Goal: Task Accomplishment & Management: Complete application form

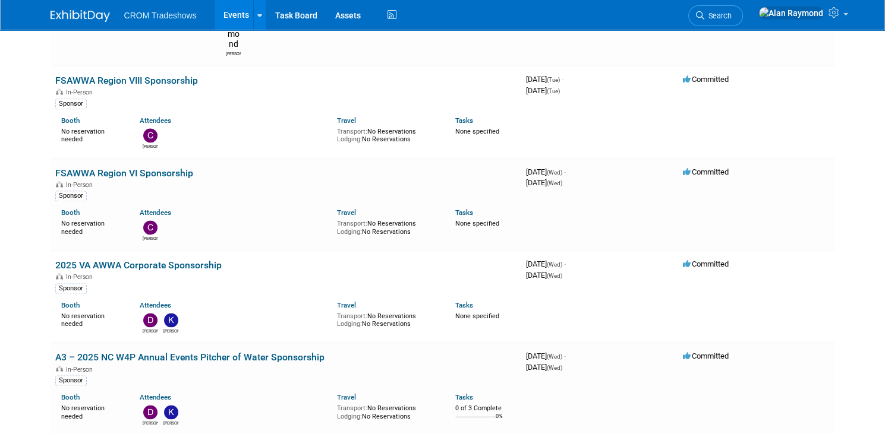
scroll to position [1899, 0]
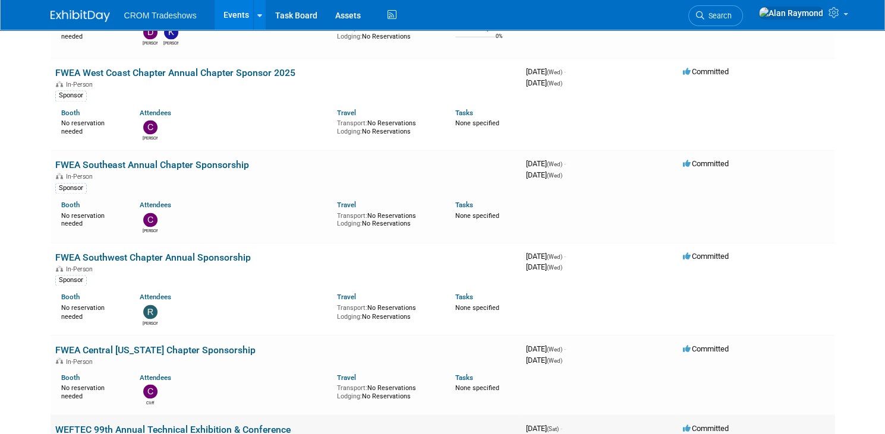
click at [228, 424] on link "WEFTEC 99th Annual Technical Exhibition & Conference" at bounding box center [172, 429] width 235 height 11
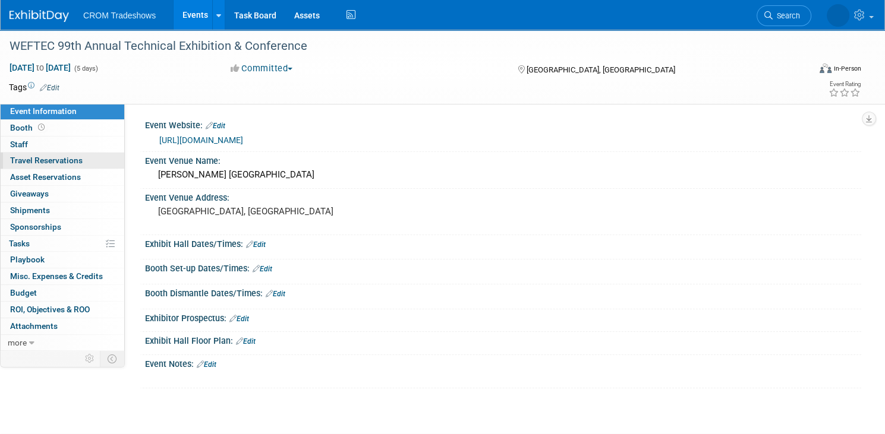
click at [78, 157] on span "Travel Reservations 0" at bounding box center [46, 161] width 73 height 10
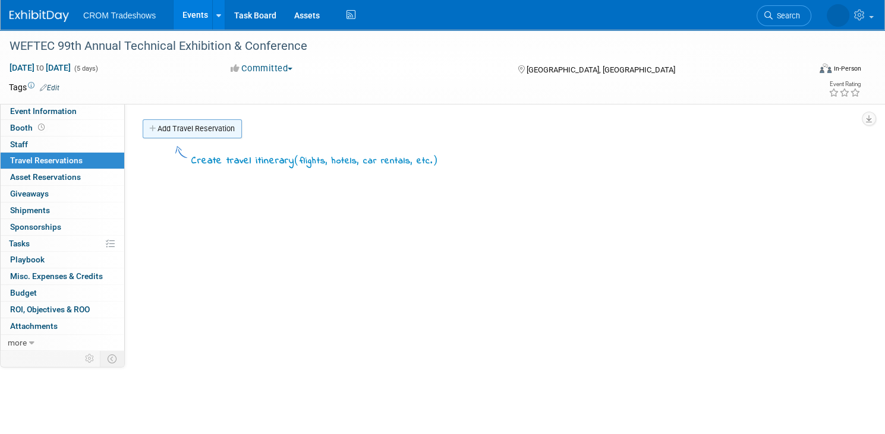
click at [228, 121] on link "Add Travel Reservation" at bounding box center [192, 128] width 99 height 19
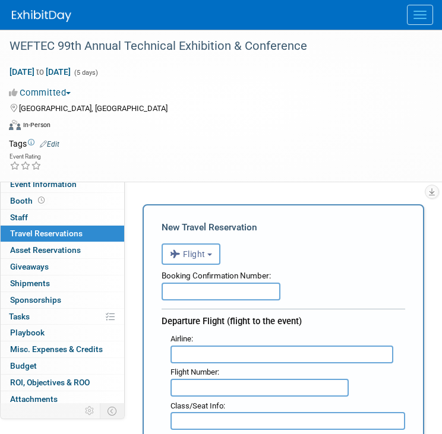
click at [214, 291] on input "text" at bounding box center [221, 292] width 119 height 18
paste input "JKK5AK"
type input "JKK5AK"
click at [195, 346] on input "text" at bounding box center [282, 355] width 223 height 18
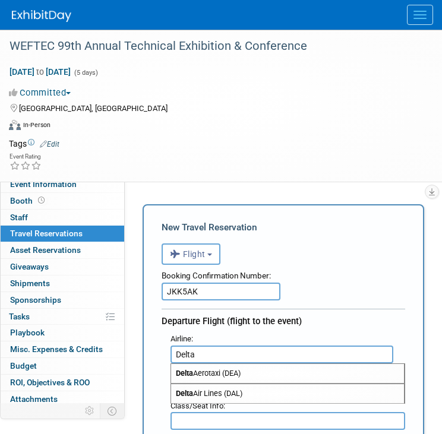
type input "Delta"
click at [257, 326] on div "Departure Flight (flight to the event)" at bounding box center [284, 319] width 244 height 21
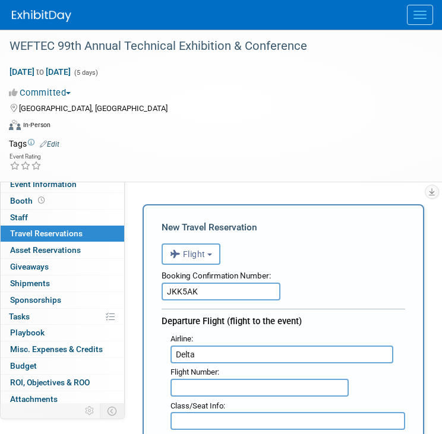
click at [211, 387] on input "text" at bounding box center [260, 388] width 178 height 18
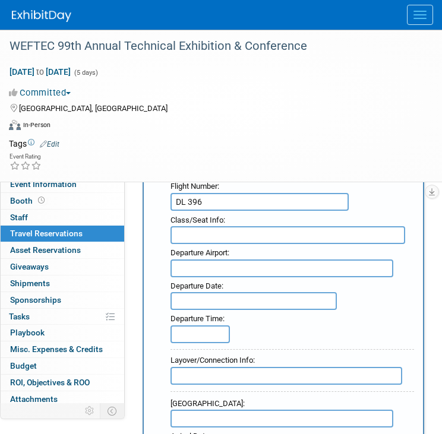
scroll to position [190, 0]
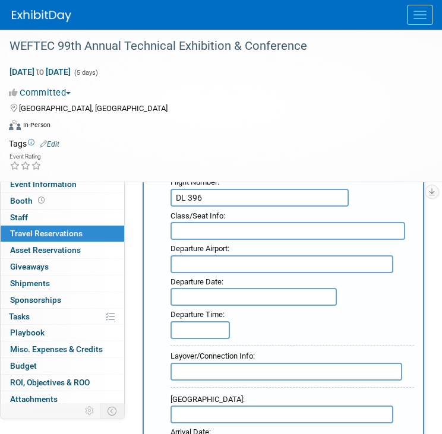
type input "DL 396"
click at [215, 259] on input "text" at bounding box center [282, 265] width 223 height 18
click at [206, 256] on input "text" at bounding box center [282, 265] width 223 height 18
paste input "Destin-[GEOGRAPHIC_DATA][PERSON_NAME]"
type input "Destin-[GEOGRAPHIC_DATA][PERSON_NAME]"
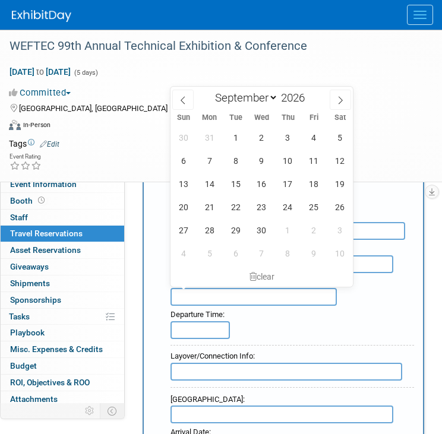
click at [196, 295] on input "text" at bounding box center [254, 297] width 166 height 18
click at [209, 232] on span "28" at bounding box center [209, 230] width 23 height 23
type input "[DATE]"
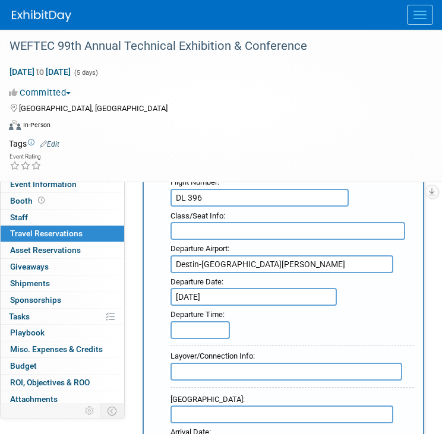
click at [250, 288] on input "[DATE]" at bounding box center [254, 297] width 166 height 18
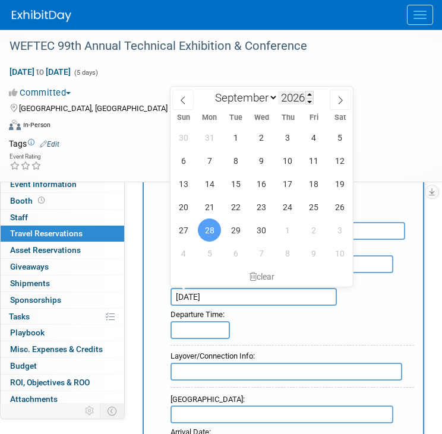
click at [298, 100] on input "2026" at bounding box center [296, 98] width 36 height 14
click at [313, 100] on span at bounding box center [309, 101] width 8 height 7
type input "2025"
click at [188, 231] on span "28" at bounding box center [183, 230] width 23 height 23
type input "[DATE]"
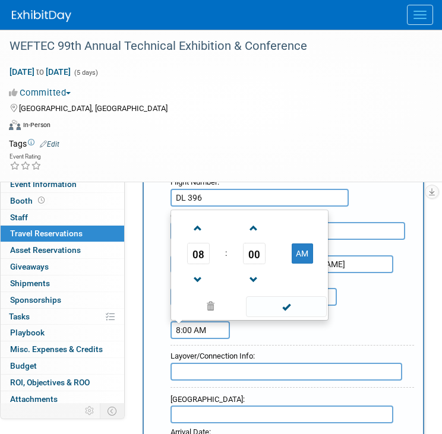
click at [196, 324] on input "8:00 AM" at bounding box center [200, 331] width 59 height 18
click at [194, 277] on span at bounding box center [198, 280] width 21 height 21
click at [258, 219] on span at bounding box center [254, 228] width 21 height 21
click at [256, 272] on span at bounding box center [254, 280] width 21 height 21
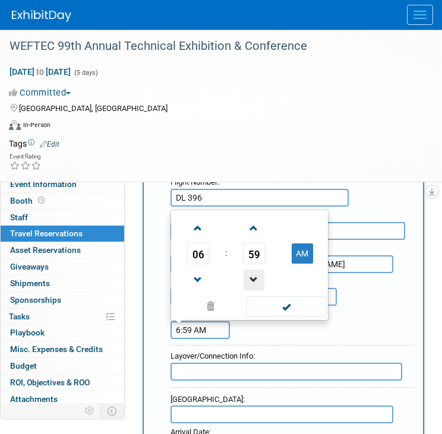
click at [256, 272] on span at bounding box center [254, 280] width 21 height 21
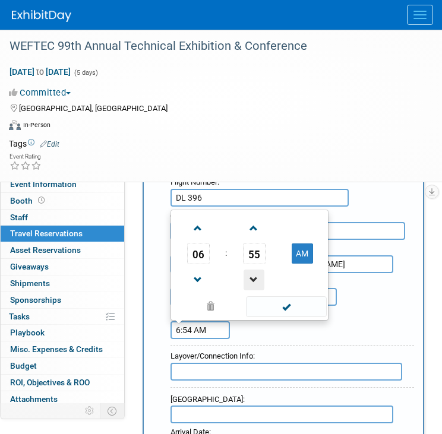
click at [256, 272] on span at bounding box center [254, 280] width 21 height 21
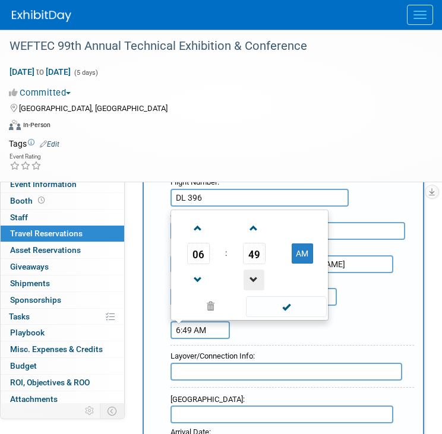
click at [256, 272] on span at bounding box center [254, 280] width 21 height 21
click at [191, 222] on span at bounding box center [198, 228] width 21 height 21
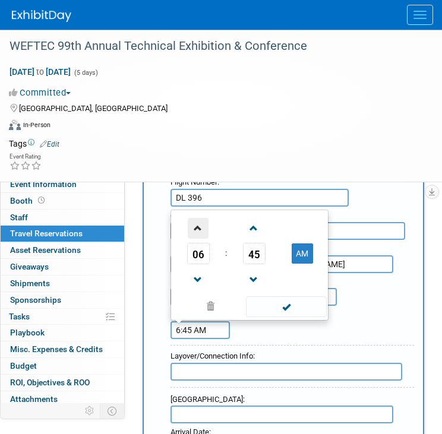
type input "7:45 AM"
click at [281, 297] on span at bounding box center [286, 307] width 80 height 21
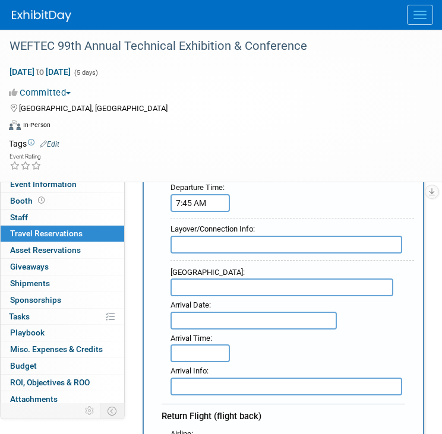
scroll to position [333, 0]
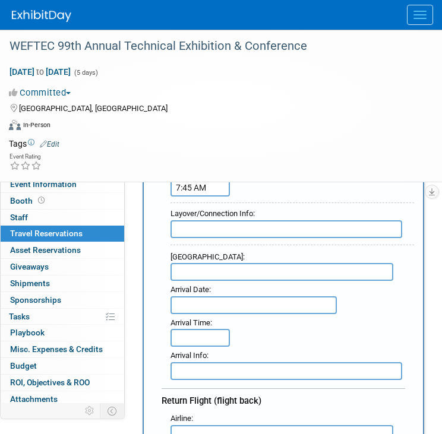
click at [240, 268] on input "text" at bounding box center [282, 272] width 223 height 18
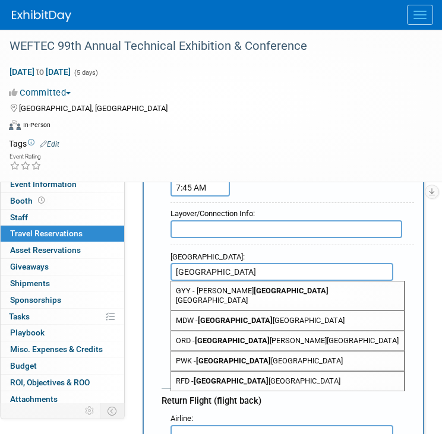
click at [228, 311] on span "MDW - [GEOGRAPHIC_DATA]" at bounding box center [287, 320] width 233 height 19
type input "MDW - [GEOGRAPHIC_DATA]"
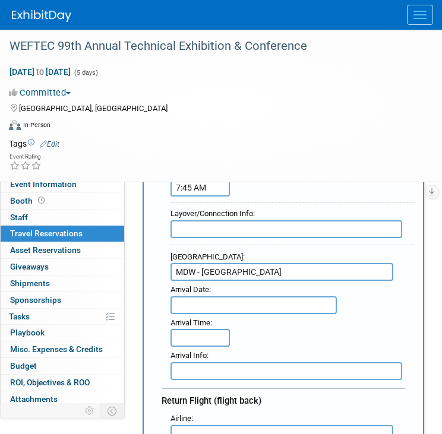
click at [197, 301] on input "text" at bounding box center [254, 306] width 166 height 18
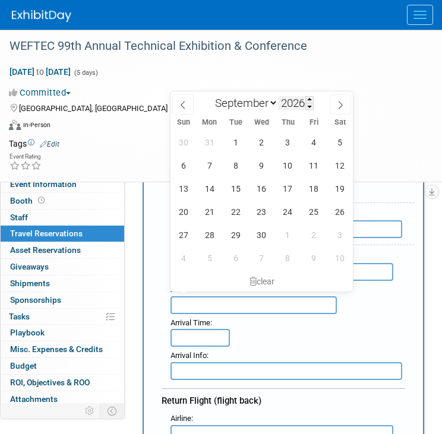
click at [292, 105] on input "2026" at bounding box center [296, 103] width 36 height 14
click at [311, 108] on span at bounding box center [309, 106] width 8 height 7
type input "2025"
click at [188, 235] on span "28" at bounding box center [183, 234] width 23 height 23
type input "[DATE]"
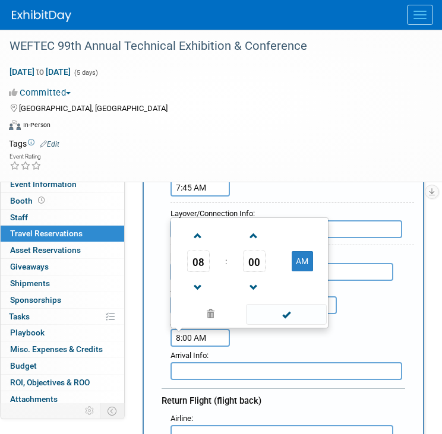
click at [185, 329] on input "8:00 AM" at bounding box center [200, 338] width 59 height 18
click at [199, 237] on span at bounding box center [198, 236] width 21 height 21
click at [253, 232] on span at bounding box center [254, 236] width 21 height 21
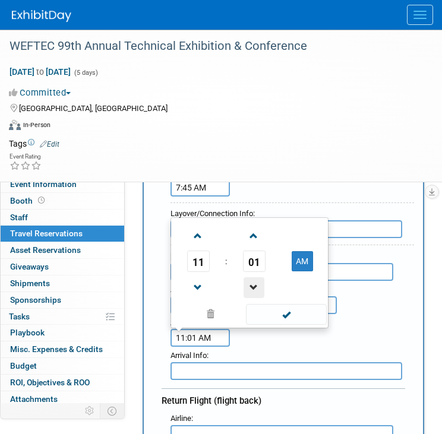
click at [251, 281] on span at bounding box center [254, 288] width 21 height 21
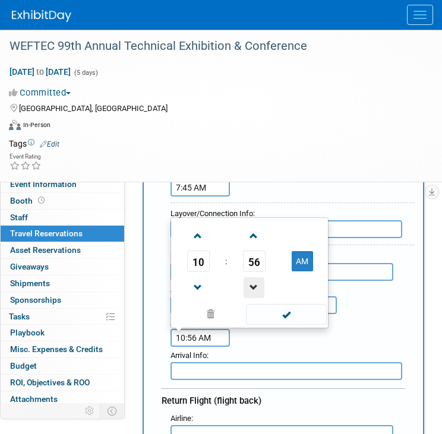
click at [251, 281] on span at bounding box center [254, 288] width 21 height 21
click at [251, 229] on span at bounding box center [254, 236] width 21 height 21
click at [200, 229] on span at bounding box center [198, 236] width 21 height 21
type input "11:55 AM"
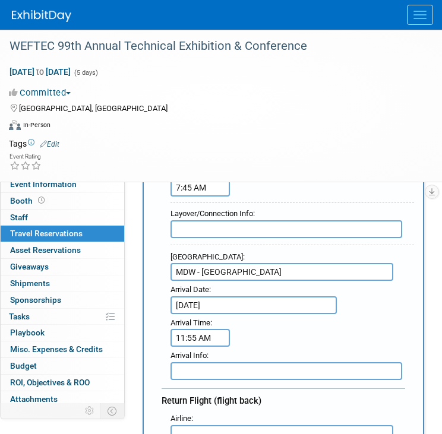
click at [329, 347] on div "Arrival Info :" at bounding box center [288, 363] width 253 height 33
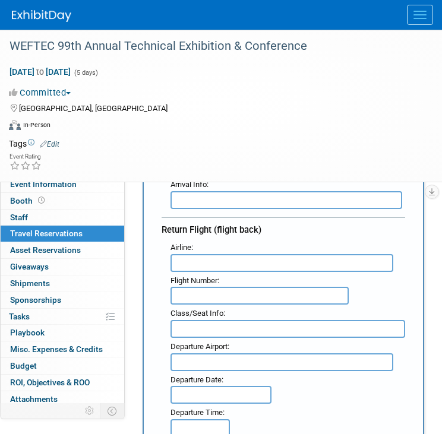
scroll to position [523, 0]
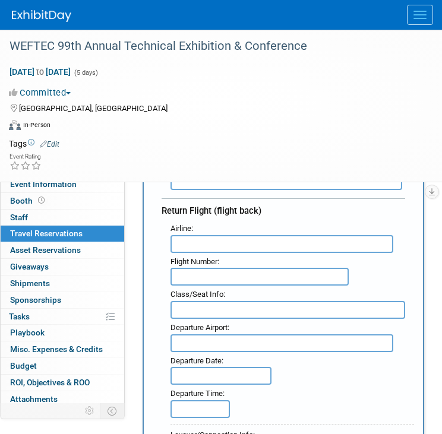
click at [193, 238] on input "text" at bounding box center [282, 244] width 223 height 18
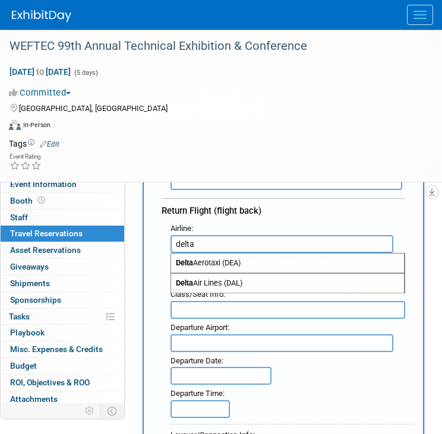
click at [197, 274] on span "Delta Air Lines (DAL)" at bounding box center [287, 283] width 233 height 19
type input "Delta Air Lines (DAL)"
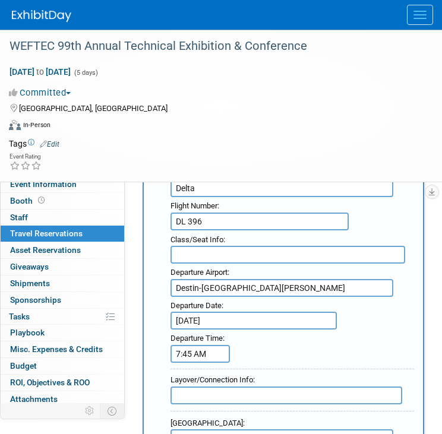
scroll to position [166, 0]
click at [257, 192] on input "Delta" at bounding box center [282, 188] width 223 height 18
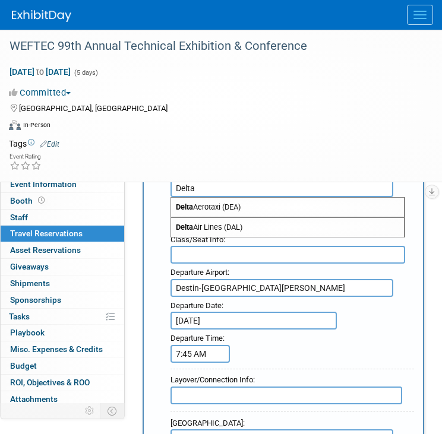
click at [225, 220] on span "Delta Air Lines (DAL)" at bounding box center [287, 227] width 233 height 19
type input "Delta Air Lines (DAL)"
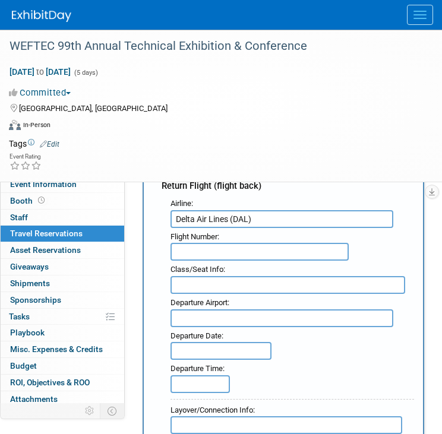
scroll to position [546, 0]
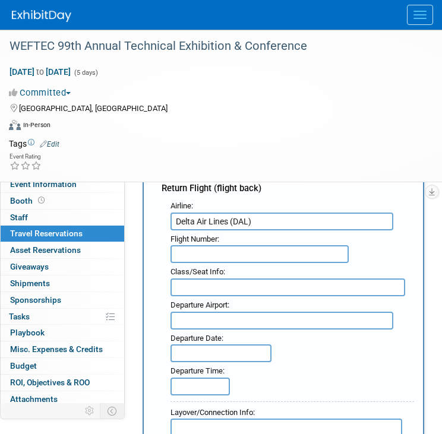
click at [213, 245] on input "text" at bounding box center [260, 254] width 178 height 18
paste input "DL 1063"
type input "DL 1063"
click at [194, 312] on input "text" at bounding box center [282, 321] width 223 height 18
click at [193, 312] on input "text" at bounding box center [282, 321] width 223 height 18
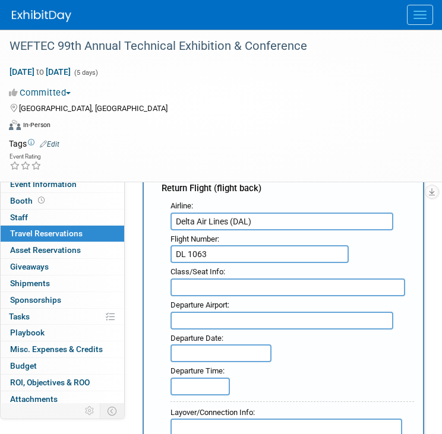
paste input "[GEOGRAPHIC_DATA]-[GEOGRAPHIC_DATA]"
type input "[GEOGRAPHIC_DATA]-[GEOGRAPHIC_DATA]"
click at [206, 345] on input "text" at bounding box center [221, 354] width 101 height 18
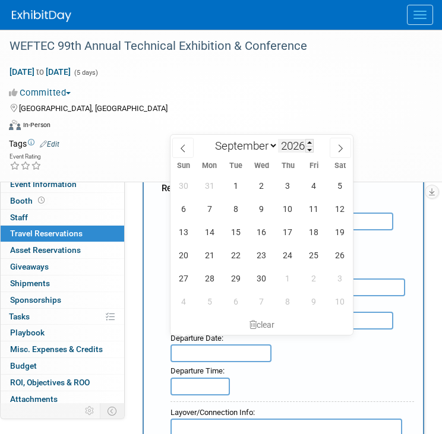
click at [306, 147] on input "2026" at bounding box center [296, 146] width 36 height 14
click at [310, 150] on span at bounding box center [309, 149] width 8 height 7
type input "2025"
click at [344, 151] on icon at bounding box center [340, 148] width 8 height 8
select select "9"
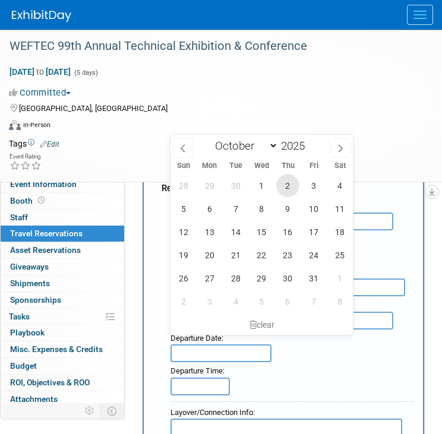
click at [286, 184] on span "2" at bounding box center [287, 185] width 23 height 23
type input "[DATE]"
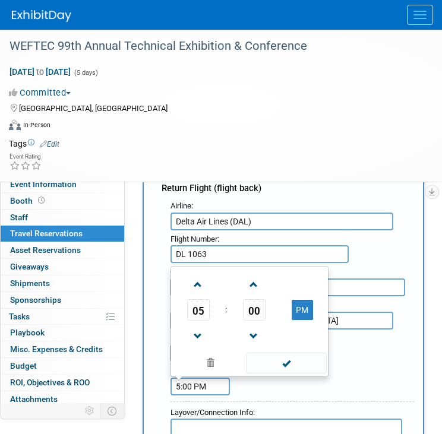
click at [197, 378] on input "5:00 PM" at bounding box center [200, 387] width 59 height 18
click at [197, 326] on span at bounding box center [198, 336] width 21 height 21
click at [195, 326] on span at bounding box center [198, 336] width 21 height 21
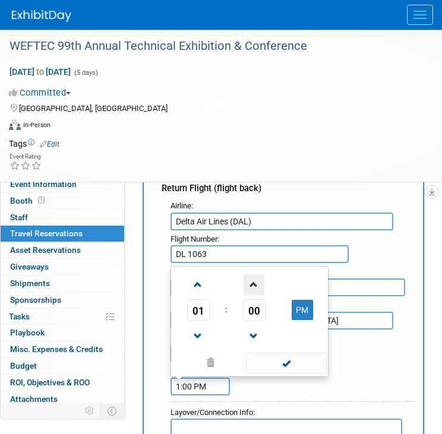
click at [254, 275] on span at bounding box center [254, 285] width 21 height 21
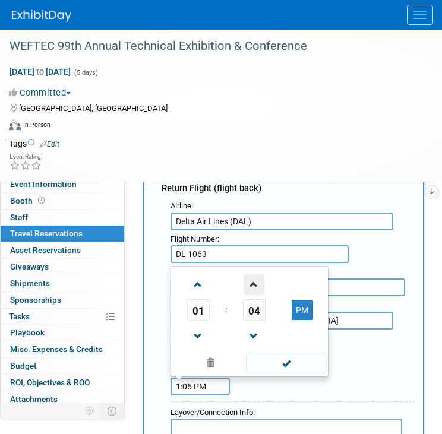
click at [254, 275] on span at bounding box center [254, 285] width 21 height 21
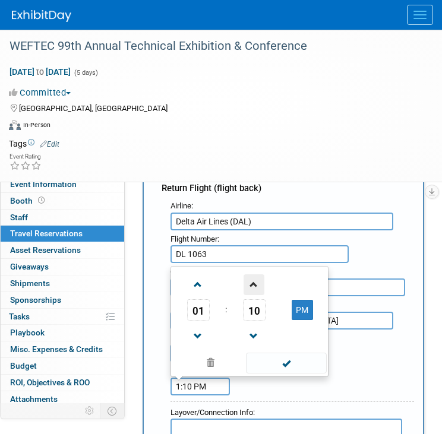
click at [254, 275] on span at bounding box center [254, 285] width 21 height 21
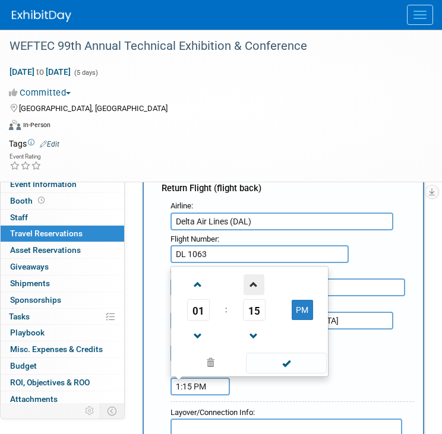
click at [254, 275] on span at bounding box center [254, 285] width 21 height 21
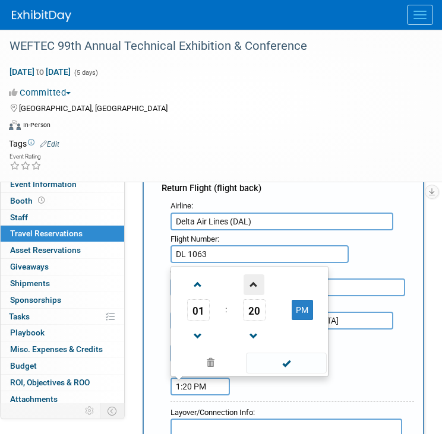
click at [254, 275] on span at bounding box center [254, 285] width 21 height 21
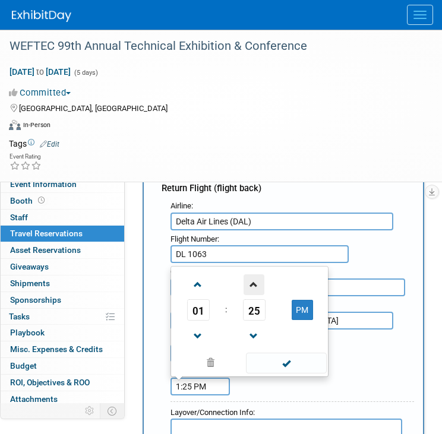
click at [254, 275] on span at bounding box center [254, 285] width 21 height 21
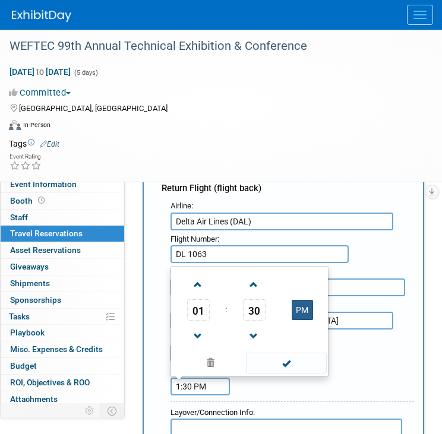
click at [292, 300] on button "PM" at bounding box center [302, 310] width 21 height 20
click at [297, 300] on button "PM" at bounding box center [302, 310] width 21 height 20
click at [302, 301] on button "AM" at bounding box center [302, 310] width 21 height 20
type input "1:30 PM"
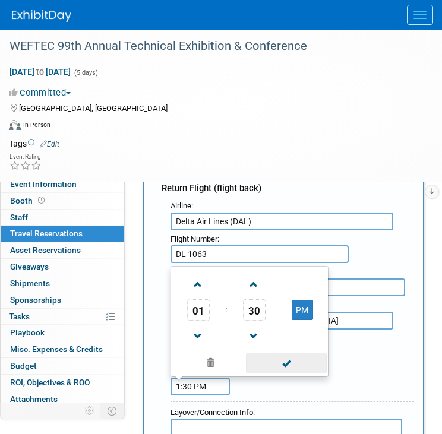
click at [289, 353] on span at bounding box center [286, 363] width 80 height 21
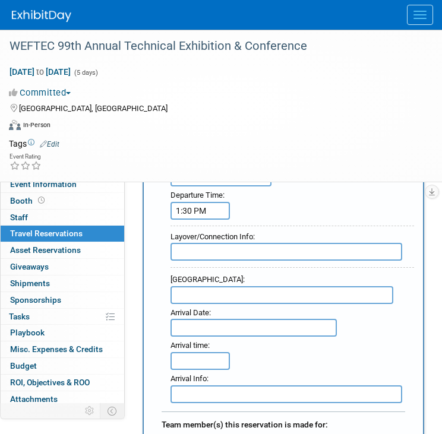
scroll to position [736, 0]
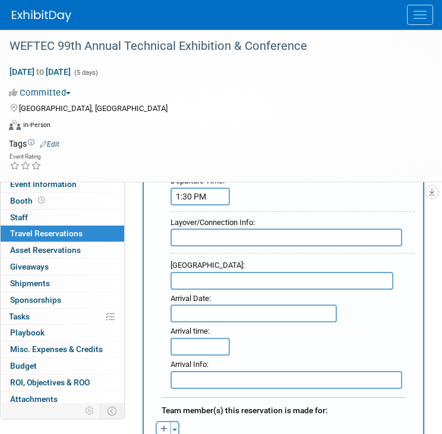
click at [300, 272] on input "text" at bounding box center [282, 281] width 223 height 18
paste input "Destin-[GEOGRAPHIC_DATA][PERSON_NAME]"
type input "Destin-[GEOGRAPHIC_DATA][PERSON_NAME]"
click at [201, 305] on input "text" at bounding box center [254, 314] width 166 height 18
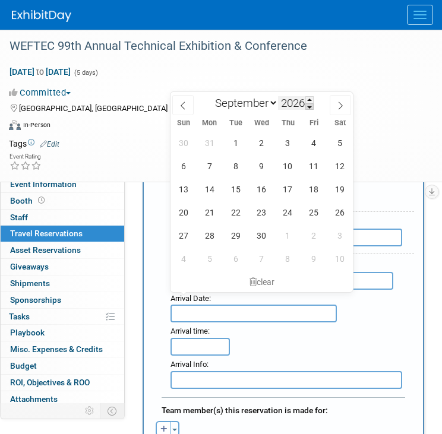
click at [307, 104] on span at bounding box center [309, 106] width 8 height 7
type input "2025"
click at [291, 238] on span "2" at bounding box center [287, 235] width 23 height 23
type input "[DATE]"
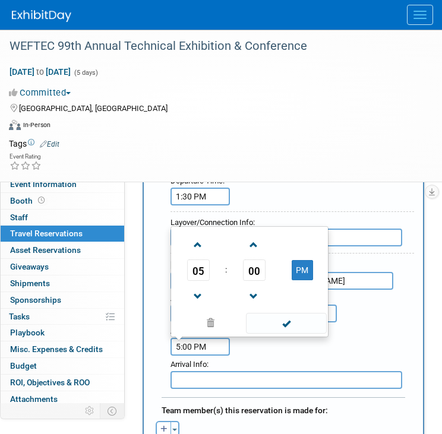
click at [201, 338] on input "5:00 PM" at bounding box center [200, 347] width 59 height 18
click at [197, 286] on span at bounding box center [198, 296] width 21 height 21
click at [252, 235] on span at bounding box center [254, 245] width 21 height 21
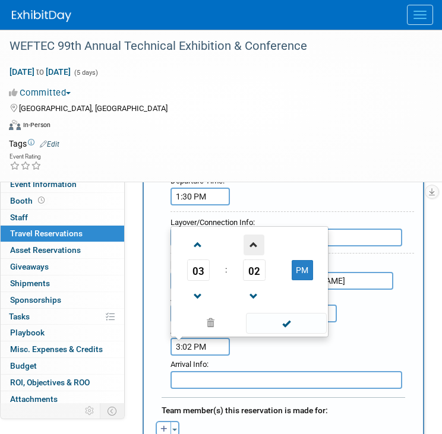
click at [252, 235] on span at bounding box center [254, 245] width 21 height 21
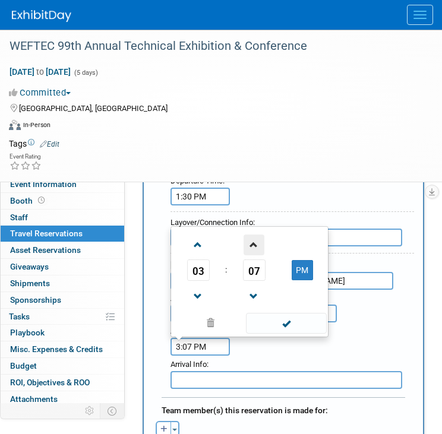
click at [252, 235] on span at bounding box center [254, 245] width 21 height 21
type input "3:08 PM"
click at [270, 313] on span at bounding box center [286, 323] width 80 height 21
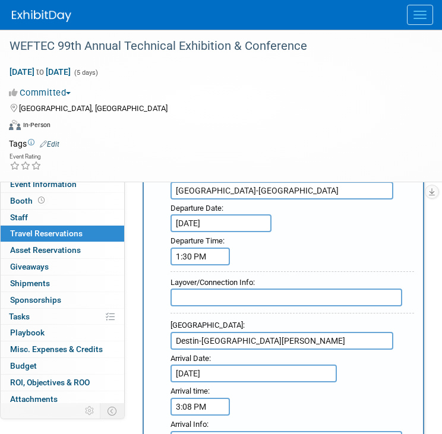
scroll to position [664, 0]
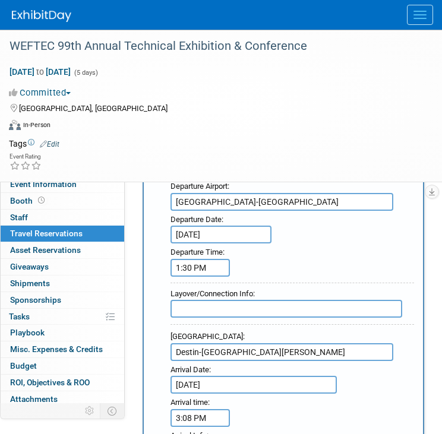
click at [198, 259] on input "1:30 PM" at bounding box center [200, 268] width 59 height 18
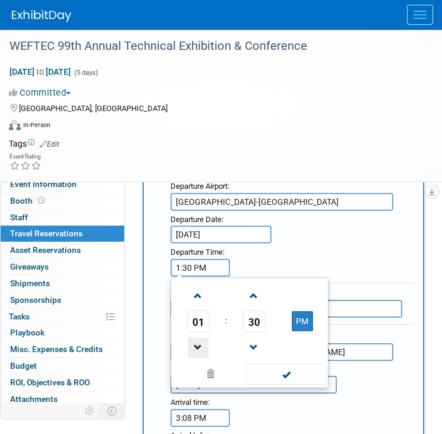
click at [197, 338] on span at bounding box center [198, 348] width 21 height 21
click at [248, 286] on span at bounding box center [254, 296] width 21 height 21
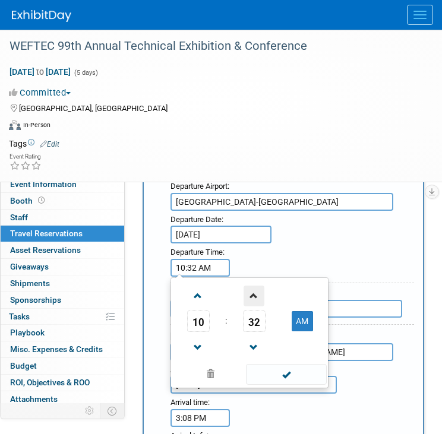
click at [248, 286] on span at bounding box center [254, 296] width 21 height 21
type input "10:35 AM"
click at [289, 364] on span at bounding box center [286, 374] width 80 height 21
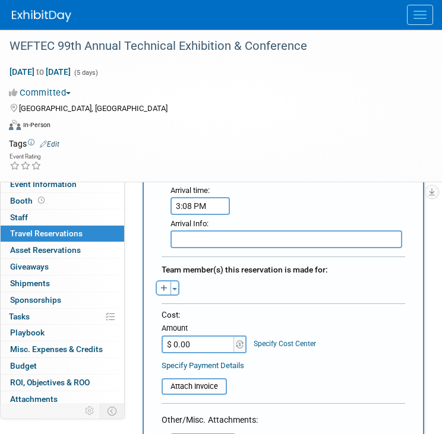
scroll to position [902, 0]
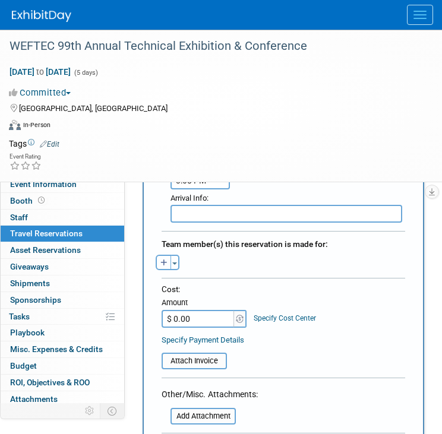
click at [165, 260] on icon "button" at bounding box center [163, 264] width 7 height 8
select select
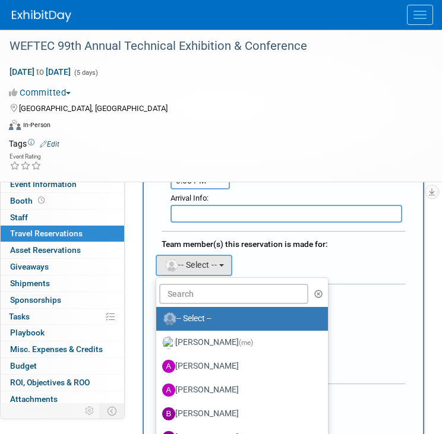
click at [197, 333] on label "[PERSON_NAME] (me)" at bounding box center [239, 342] width 154 height 19
click at [158, 338] on input "[PERSON_NAME] (me)" at bounding box center [154, 342] width 8 height 8
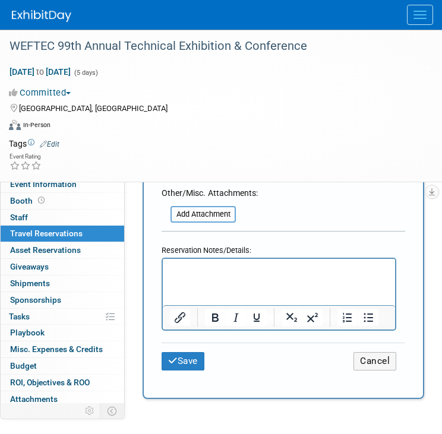
scroll to position [1140, 0]
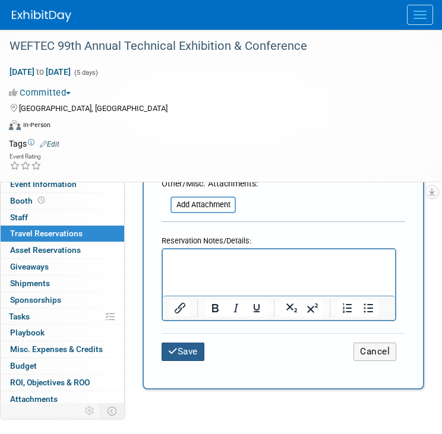
click at [175, 347] on icon "submit" at bounding box center [173, 351] width 10 height 9
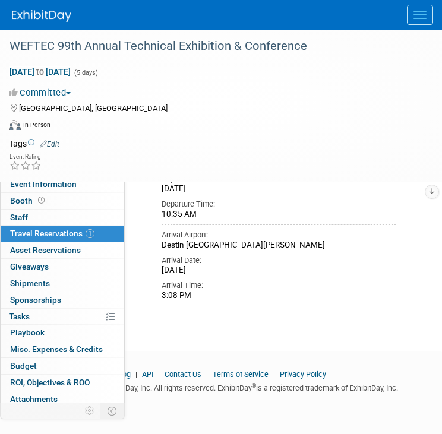
scroll to position [166, 0]
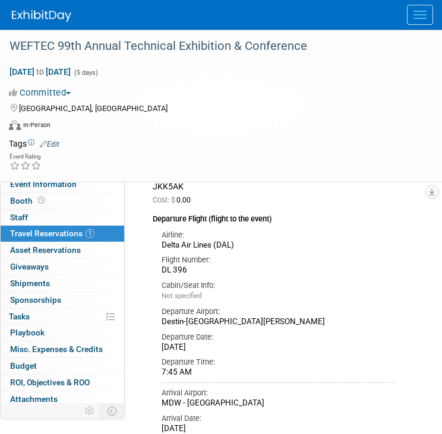
click at [48, 227] on link "1 Travel Reservations 1" at bounding box center [63, 234] width 124 height 16
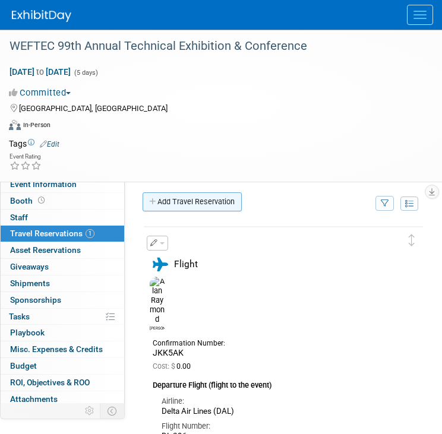
scroll to position [0, 0]
click at [152, 198] on icon at bounding box center [153, 202] width 8 height 8
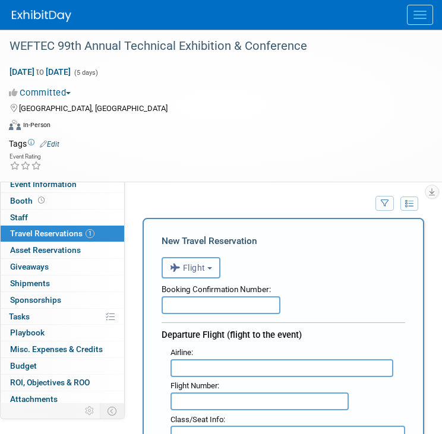
click at [217, 269] on button "Flight" at bounding box center [191, 267] width 59 height 21
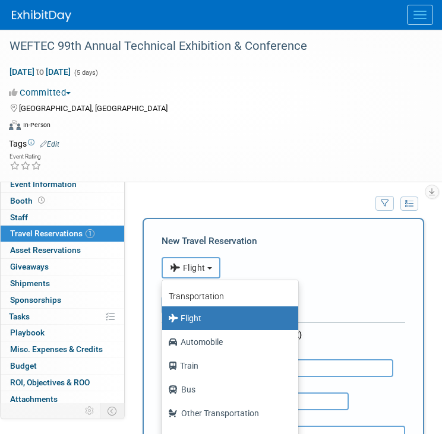
scroll to position [50, 0]
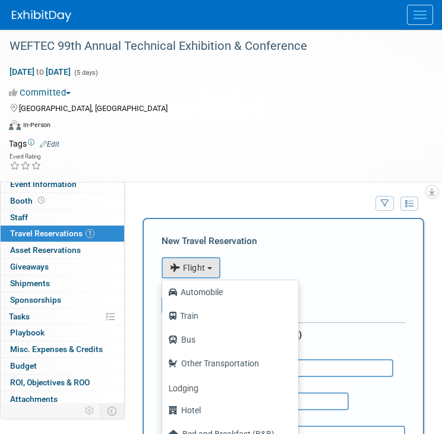
click at [203, 404] on label "Hotel" at bounding box center [227, 410] width 118 height 19
click at [164, 405] on input "Hotel" at bounding box center [160, 409] width 8 height 8
select select "6"
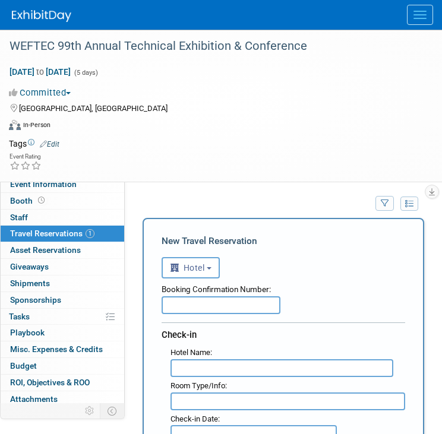
click at [198, 298] on input "text" at bounding box center [221, 306] width 119 height 18
paste input "58781430"
type input "58781430"
click at [182, 365] on input "text" at bounding box center [282, 369] width 223 height 18
paste input "Residence [GEOGRAPHIC_DATA]"
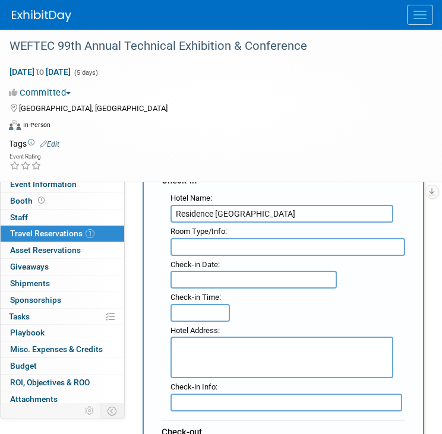
scroll to position [166, 0]
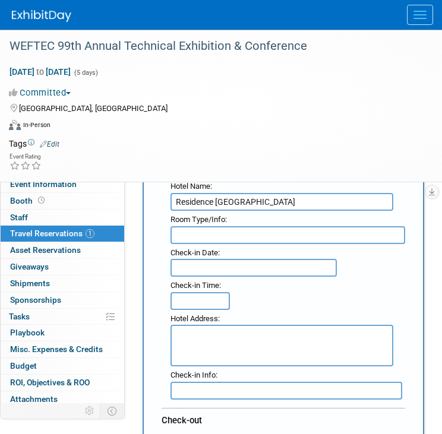
type input "Residence [GEOGRAPHIC_DATA]"
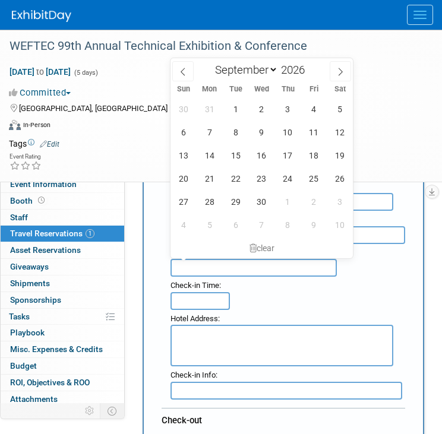
click at [209, 267] on input "text" at bounding box center [254, 268] width 166 height 18
click at [305, 65] on input "2026" at bounding box center [296, 70] width 36 height 14
click at [308, 70] on span at bounding box center [309, 73] width 8 height 7
type input "2025"
click at [178, 201] on span "28" at bounding box center [183, 201] width 23 height 23
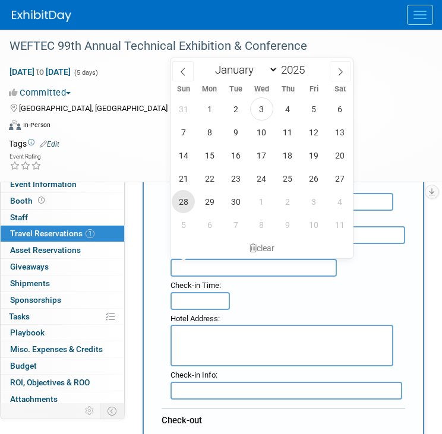
type input "[DATE]"
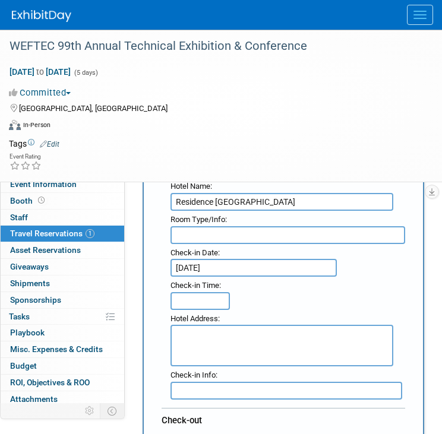
click at [210, 349] on textarea at bounding box center [282, 346] width 223 height 42
paste textarea "[STREET_ADDRESS]"
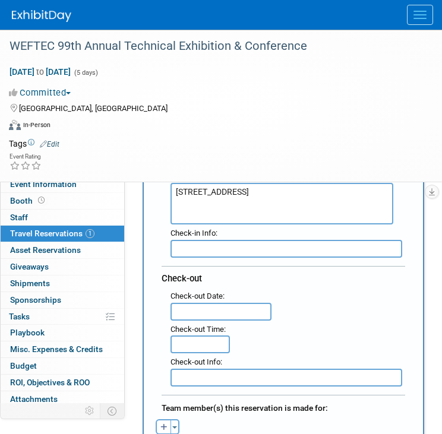
scroll to position [309, 0]
type textarea "[STREET_ADDRESS]"
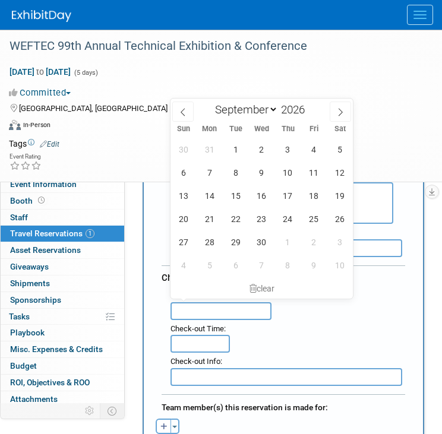
click at [207, 302] on input "text" at bounding box center [221, 311] width 101 height 18
click at [309, 114] on span at bounding box center [309, 113] width 8 height 7
type input "2025"
click at [284, 242] on span "2" at bounding box center [287, 242] width 23 height 23
type input "[DATE]"
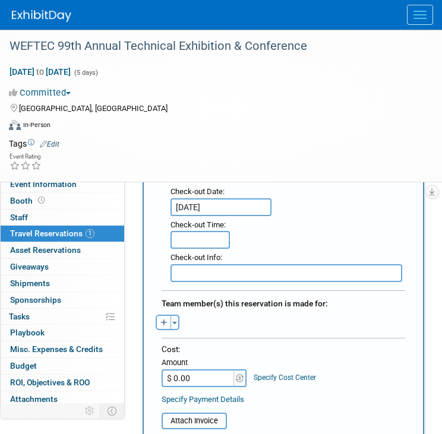
scroll to position [428, 0]
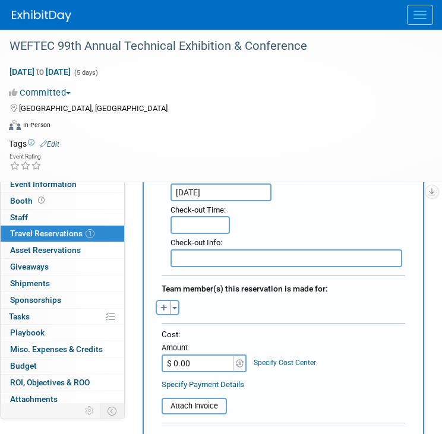
click at [160, 305] on icon "button" at bounding box center [163, 309] width 7 height 8
select select
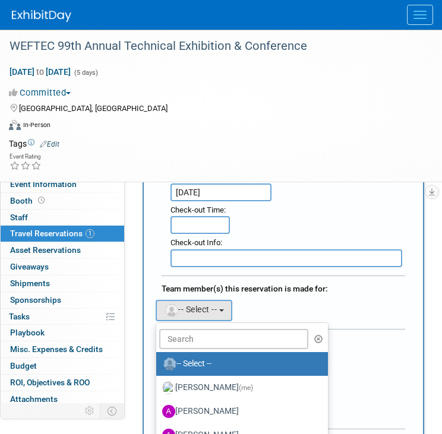
click at [185, 379] on label "[PERSON_NAME] (me)" at bounding box center [239, 388] width 154 height 19
click at [158, 383] on input "[PERSON_NAME] (me)" at bounding box center [154, 387] width 8 height 8
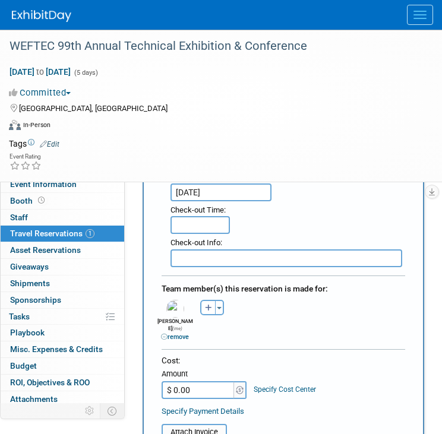
click at [174, 382] on input "$ 0.00" at bounding box center [199, 391] width 74 height 18
type input "$ 1,051.92"
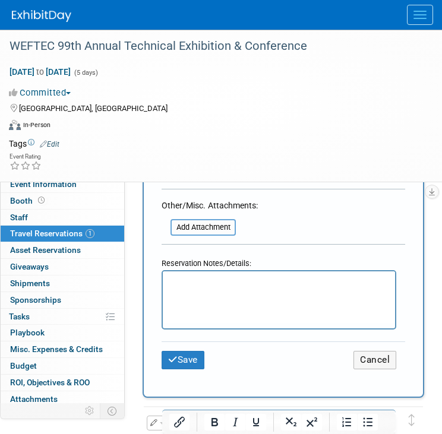
scroll to position [713, 0]
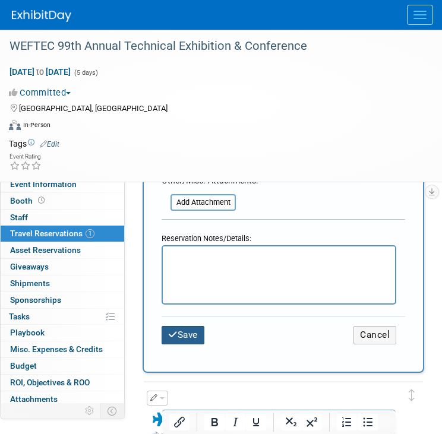
click at [196, 326] on button "Save" at bounding box center [183, 335] width 43 height 18
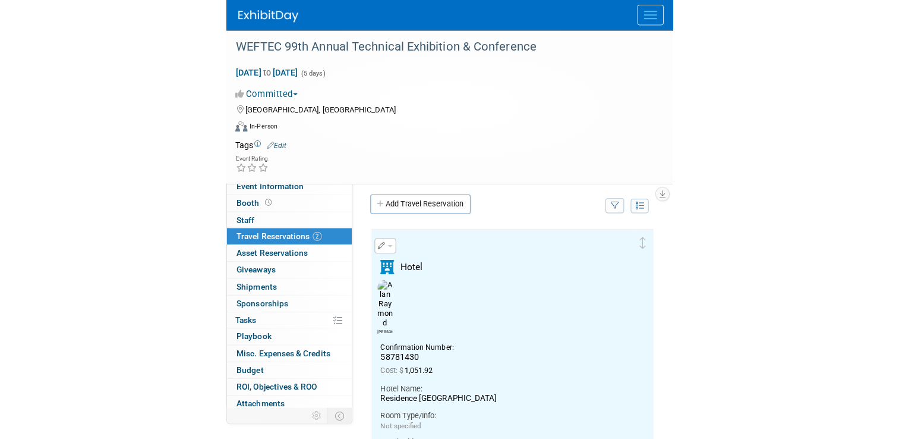
scroll to position [0, 0]
